Goal: Information Seeking & Learning: Learn about a topic

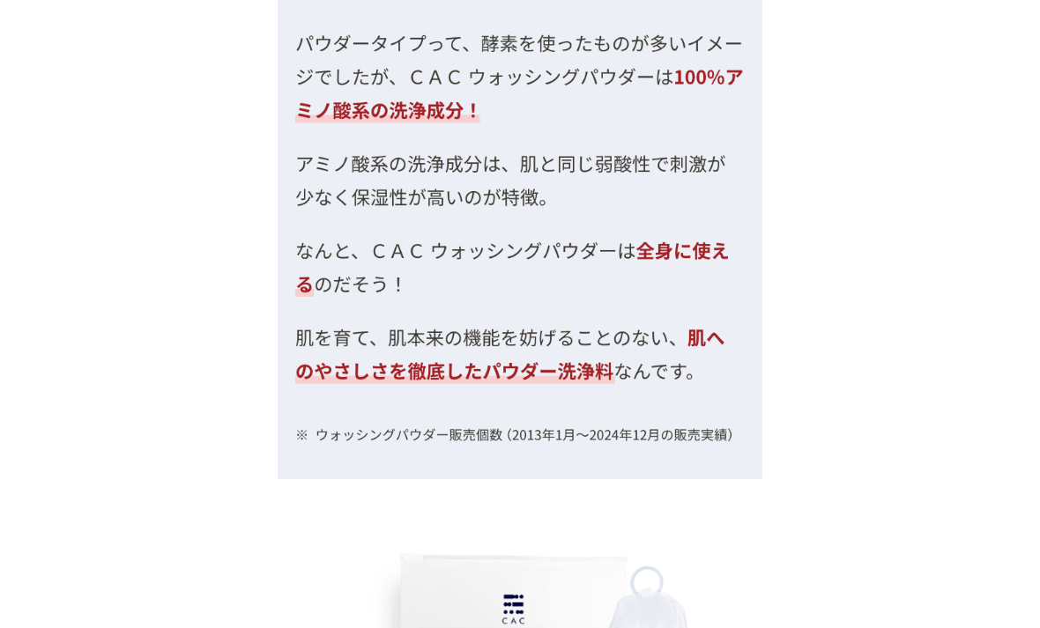
scroll to position [6888, 0]
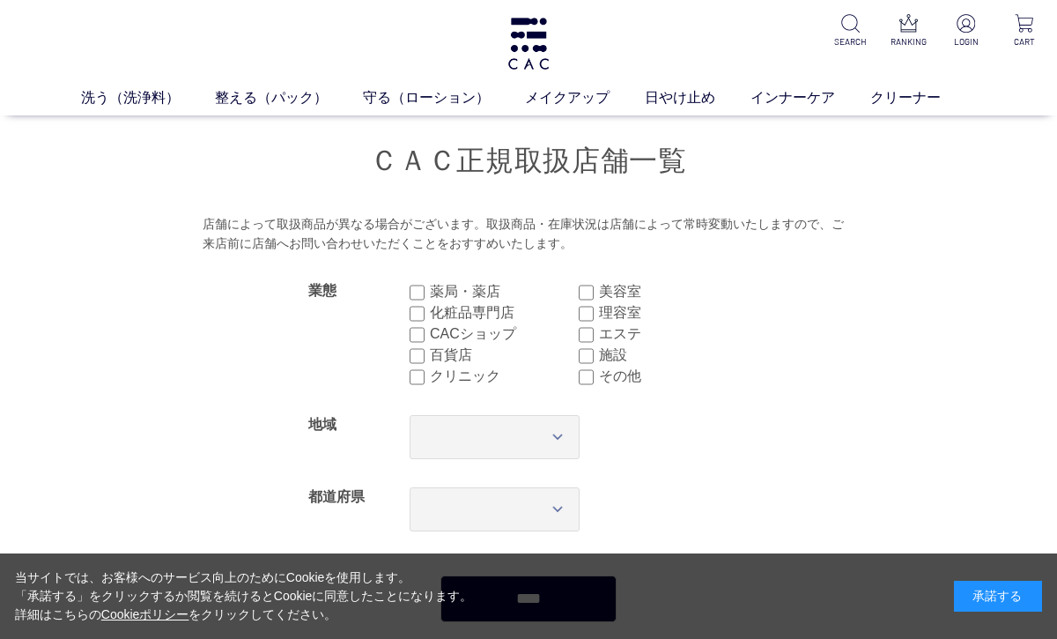
click at [923, 102] on link "クリーナー" at bounding box center [923, 97] width 106 height 21
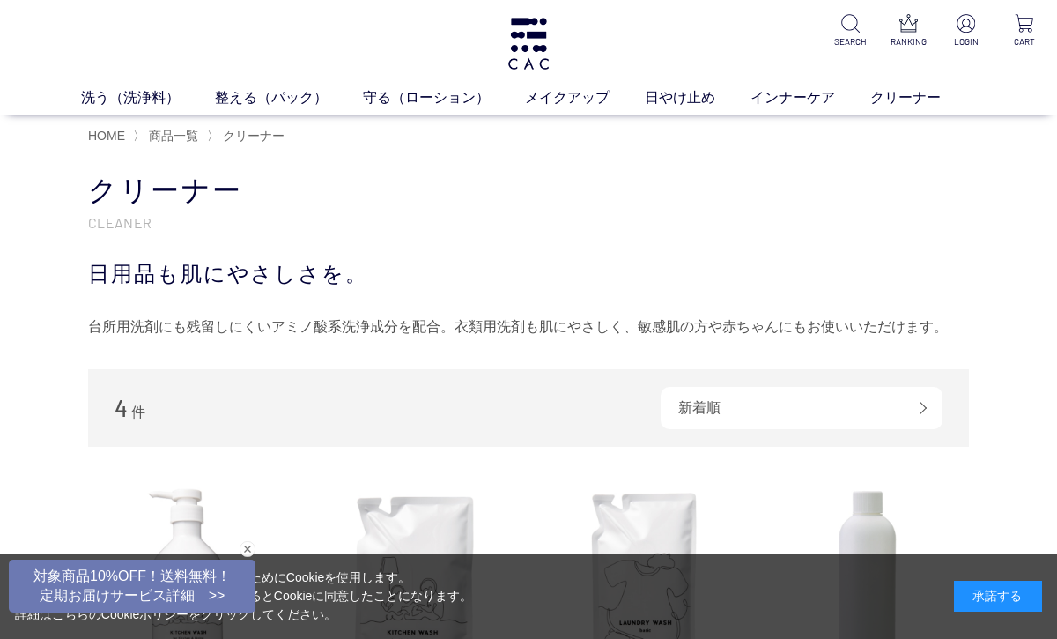
click at [795, 95] on link "インナーケア" at bounding box center [811, 97] width 120 height 21
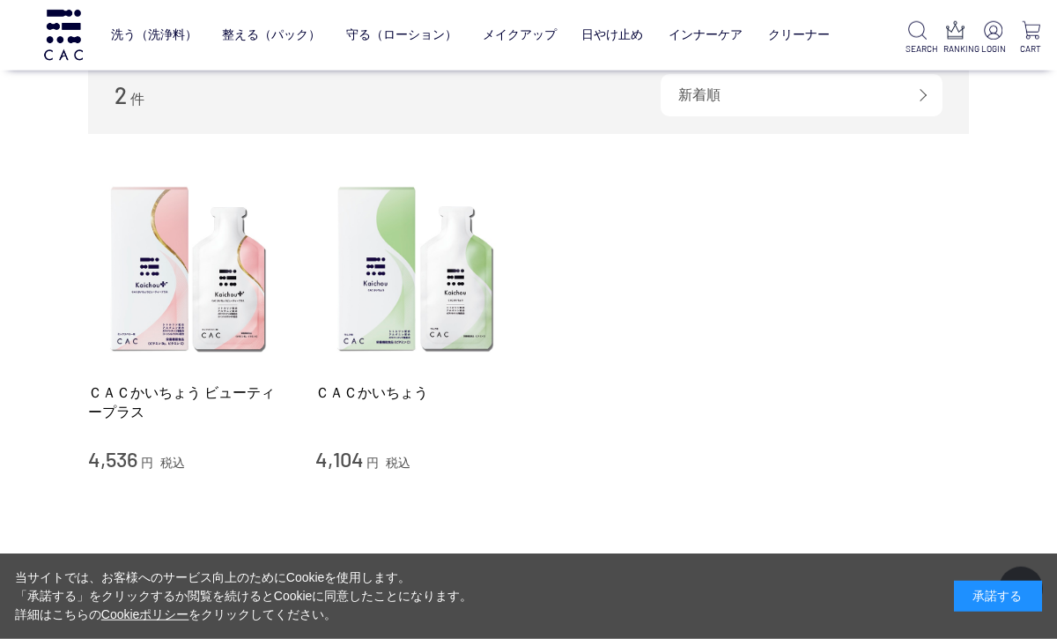
scroll to position [207, 0]
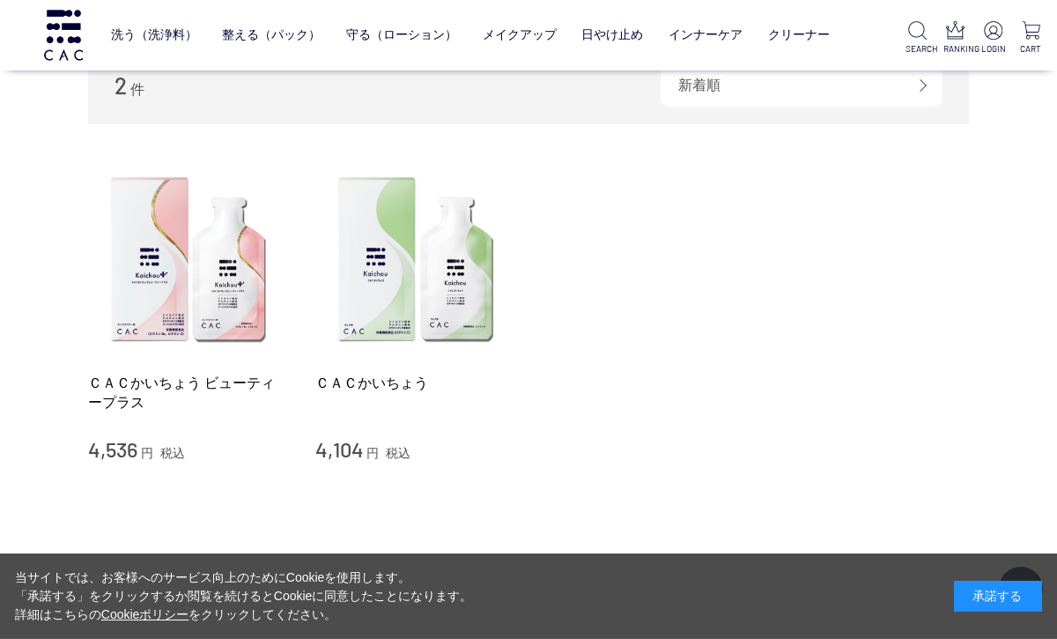
click at [207, 375] on link "ＣＡＣかいちょう ビューティープラス" at bounding box center [188, 393] width 201 height 38
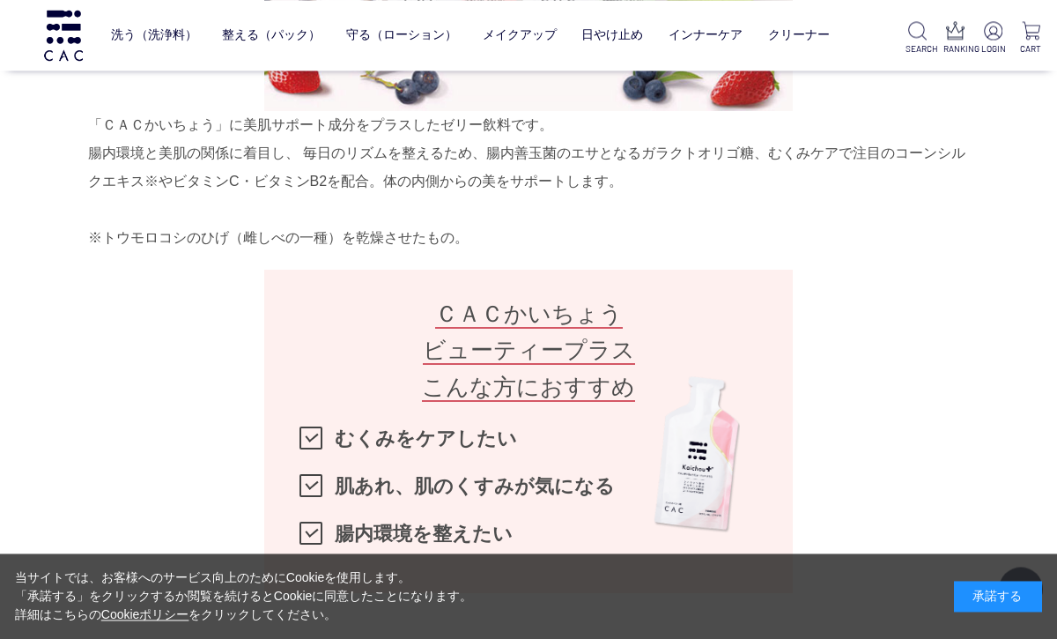
scroll to position [1150, 0]
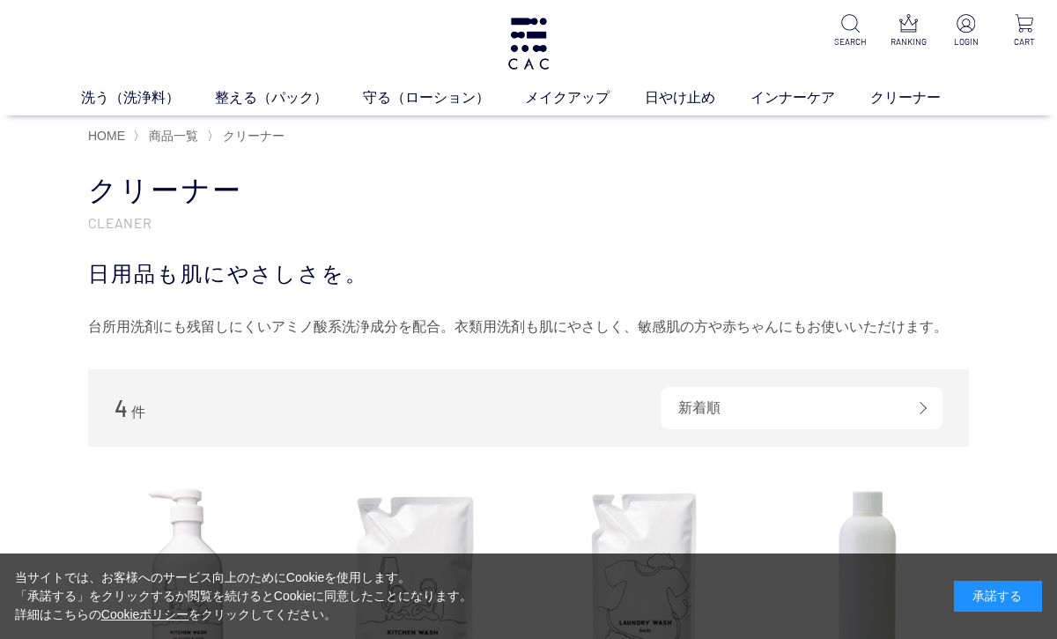
click at [671, 107] on link "日やけ止め" at bounding box center [698, 97] width 106 height 21
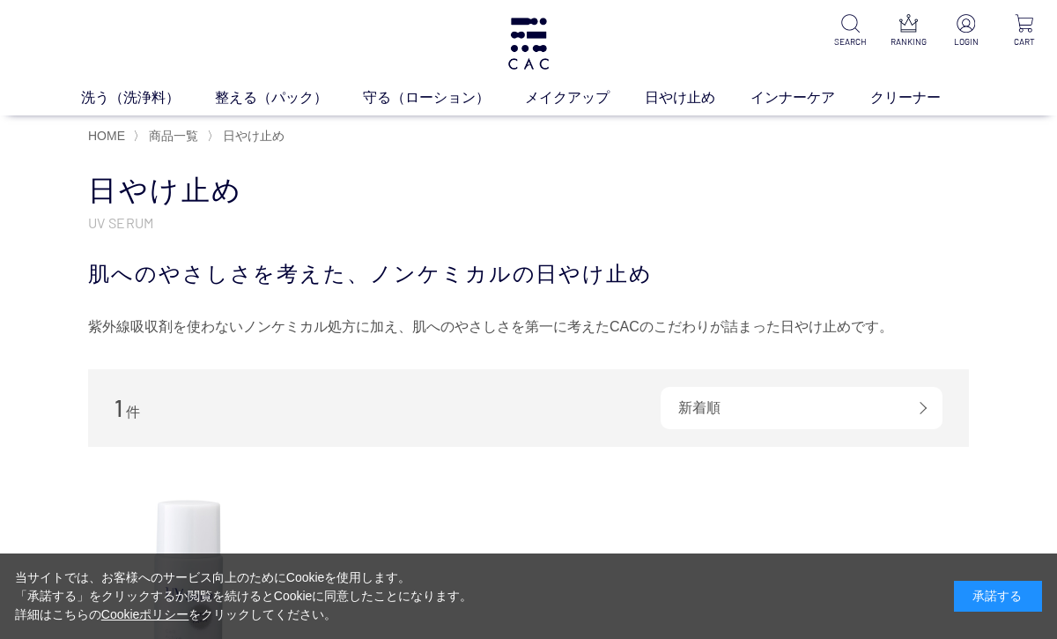
click at [567, 107] on link "メイクアップ" at bounding box center [585, 97] width 120 height 21
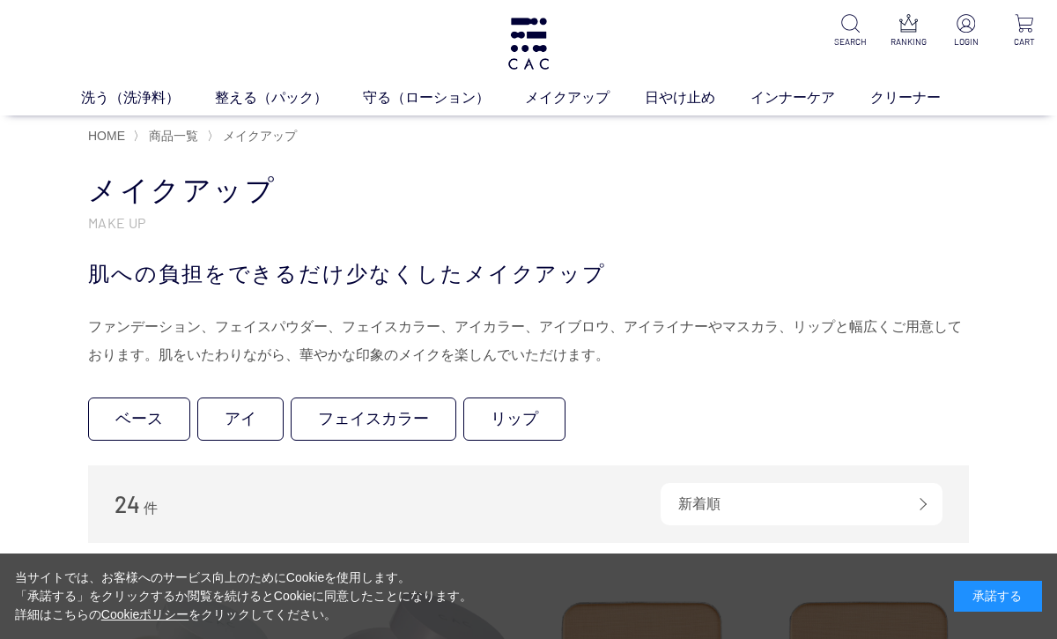
click at [434, 104] on link "守る（ローション）" at bounding box center [444, 97] width 162 height 21
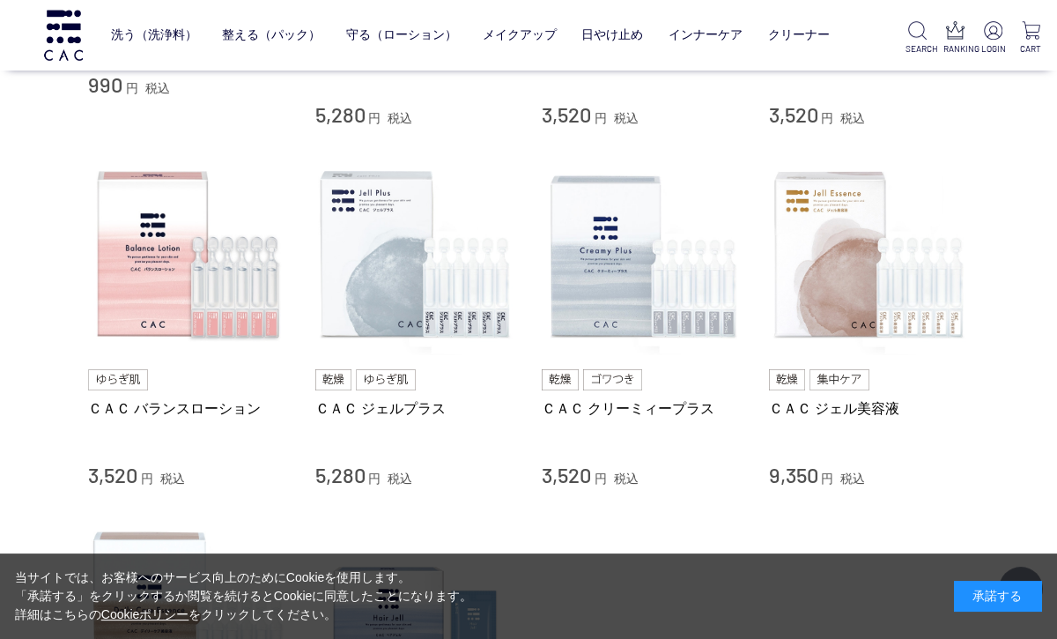
scroll to position [689, 0]
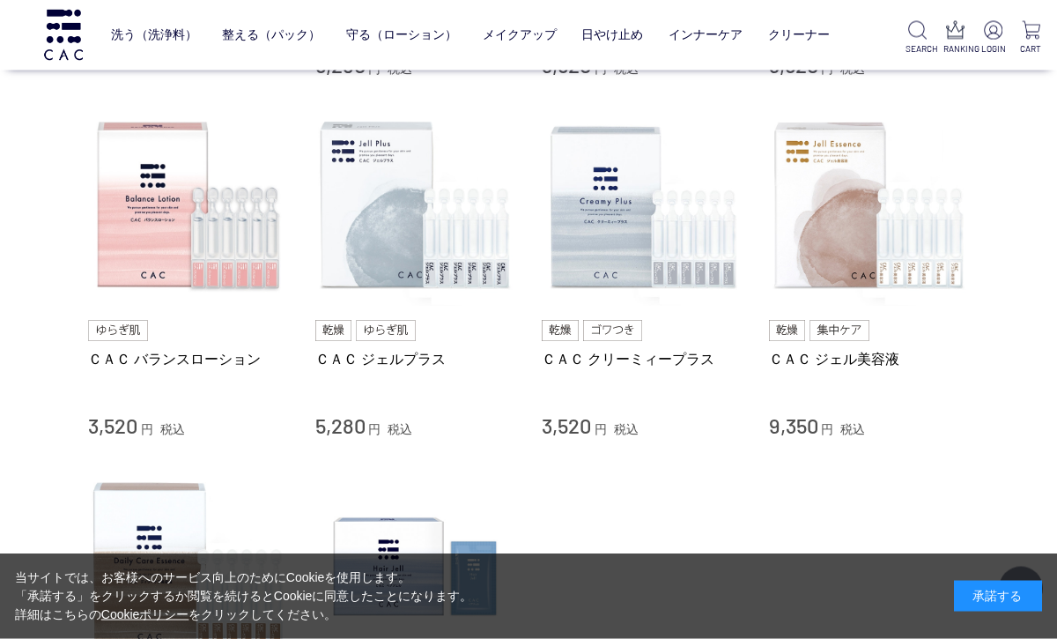
click at [953, 520] on li "ＣＡＣ デイリーケア美容液 5,940 円 税込 ＣＡＣ ヘアジェル 3,520 円 税込" at bounding box center [528, 633] width 881 height 334
click at [891, 241] on img at bounding box center [869, 206] width 201 height 201
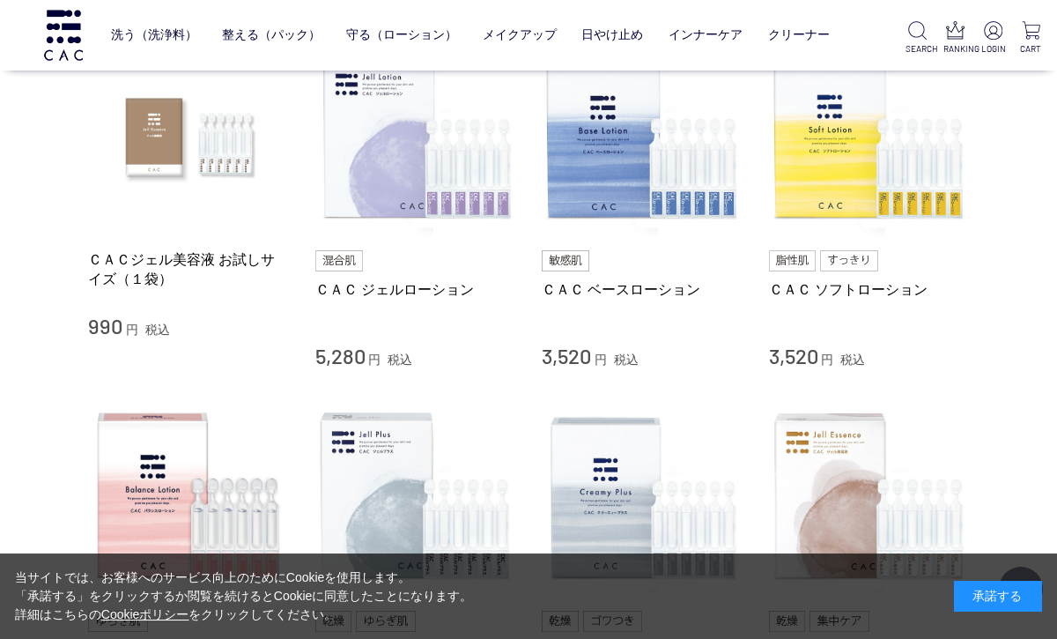
scroll to position [0, 0]
